Goal: Task Accomplishment & Management: Manage account settings

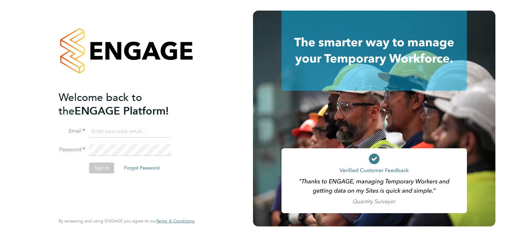
type input "[PERSON_NAME][EMAIL_ADDRESS][PERSON_NAME][DOMAIN_NAME]"
click at [100, 171] on button "Sign In" at bounding box center [101, 168] width 25 height 11
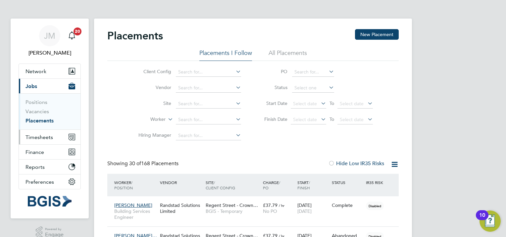
click at [44, 137] on span "Timesheets" at bounding box center [39, 137] width 27 height 6
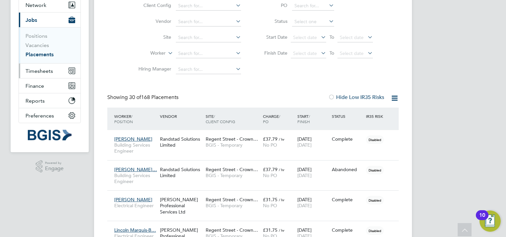
click at [40, 74] on button "Timesheets" at bounding box center [50, 71] width 62 height 15
click at [46, 69] on span "Timesheets" at bounding box center [39, 71] width 27 height 6
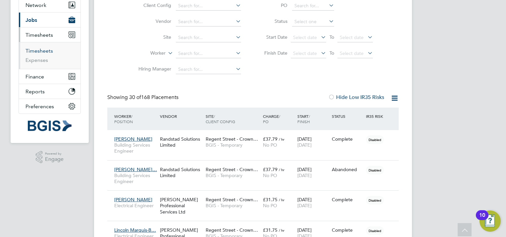
drag, startPoint x: 36, startPoint y: 49, endPoint x: 45, endPoint y: 49, distance: 9.3
click at [37, 49] on link "Timesheets" at bounding box center [39, 51] width 27 height 6
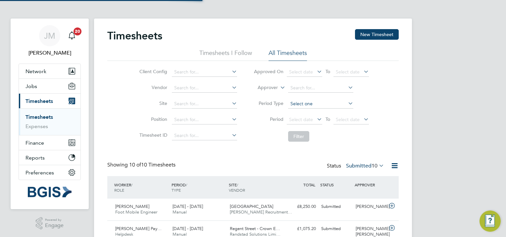
scroll to position [3, 3]
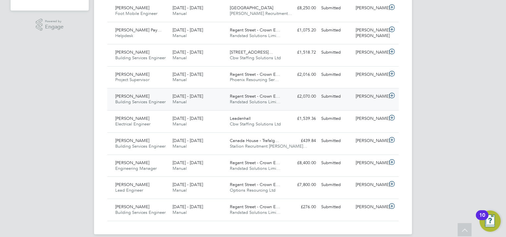
click at [141, 105] on div "David Rowe Building Services Engineer 13 - 19 Sep 2025" at bounding box center [141, 99] width 57 height 17
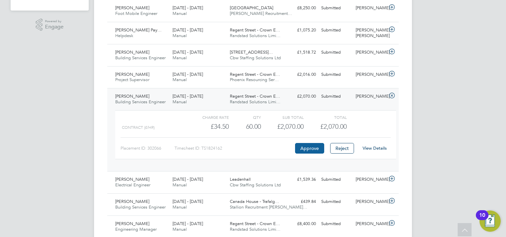
click at [311, 150] on button "Approve" at bounding box center [309, 148] width 29 height 11
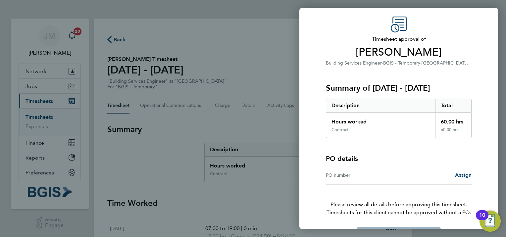
scroll to position [42, 0]
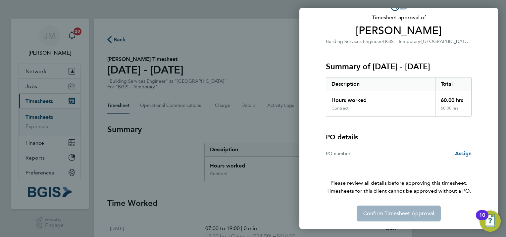
click at [466, 154] on span "Assign" at bounding box center [463, 153] width 17 height 6
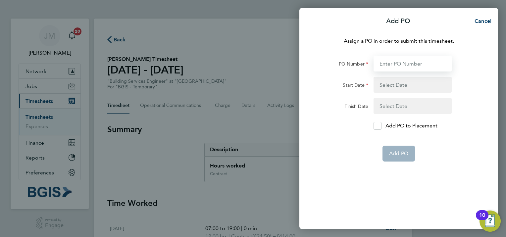
click at [395, 63] on input "PO Number" at bounding box center [413, 64] width 78 height 16
paste input "PSP2509250117"
type input "PSP2509250117"
click at [399, 80] on button "button" at bounding box center [413, 85] width 78 height 16
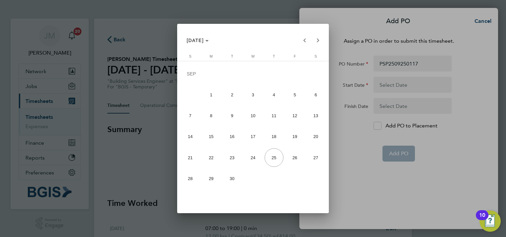
click at [286, 119] on button "12" at bounding box center [295, 115] width 21 height 21
type input "[DATE]"
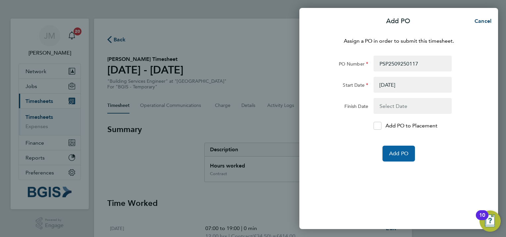
click at [397, 150] on button "Add PO" at bounding box center [399, 154] width 32 height 16
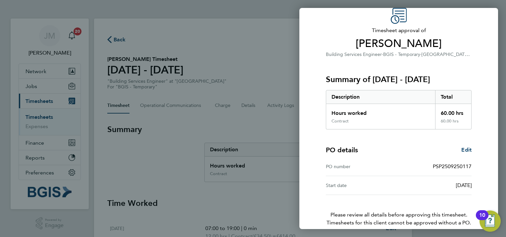
scroll to position [61, 0]
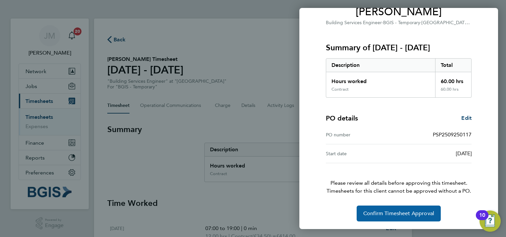
click at [390, 213] on span "Confirm Timesheet Approval" at bounding box center [398, 213] width 71 height 7
